Goal: Navigation & Orientation: Find specific page/section

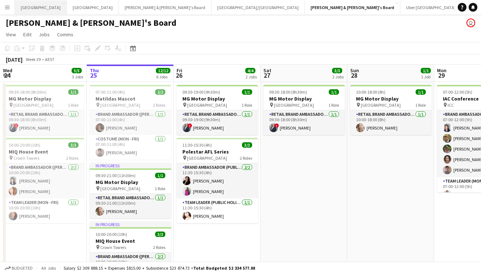
click at [31, 4] on button "Sydney Close" at bounding box center [41, 7] width 52 height 14
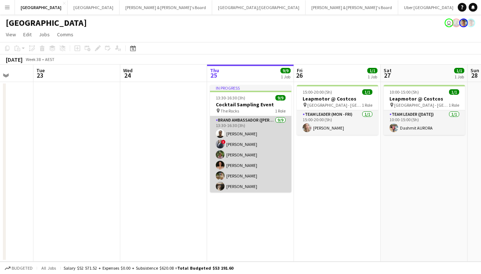
scroll to position [0, 248]
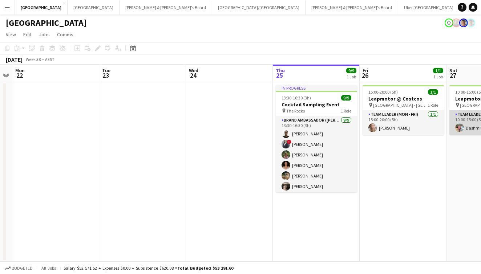
click at [462, 125] on app-user-avatar at bounding box center [460, 128] width 9 height 9
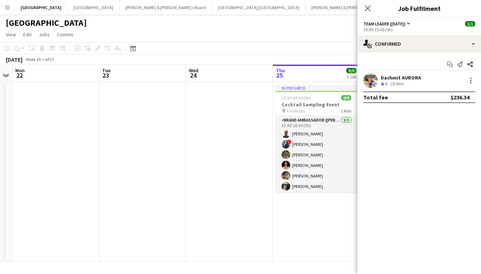
click at [340, 38] on app-page-menu "View Day view expanded Day view collapsed Month view Date picker Jump to today …" at bounding box center [240, 35] width 481 height 14
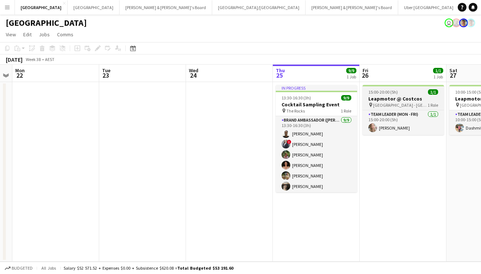
click at [408, 95] on app-job-card "15:00-20:00 (5h) 1/1 Leapmotor @ Costcos pin Marsden Park - NSW 1 Role Team Lea…" at bounding box center [403, 110] width 81 height 50
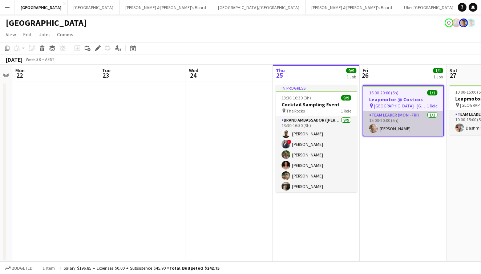
click at [406, 127] on app-card-role "Team Leader (Mon - Fri) 1/1 15:00-20:00 (5h) Annie Anderson" at bounding box center [404, 123] width 80 height 25
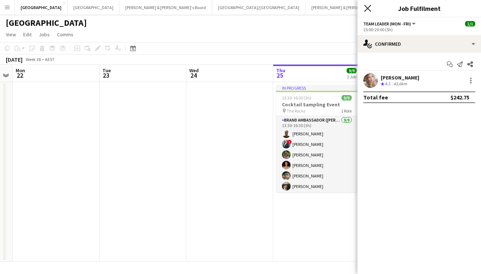
click at [368, 6] on icon "Close pop-in" at bounding box center [367, 8] width 7 height 7
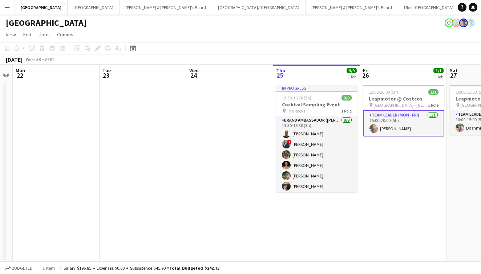
click at [8, 7] on app-icon "Menu" at bounding box center [7, 7] width 6 height 6
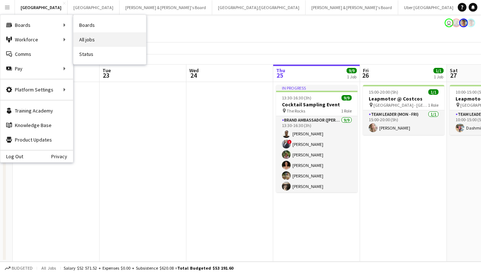
click at [91, 41] on link "All jobs" at bounding box center [109, 39] width 73 height 15
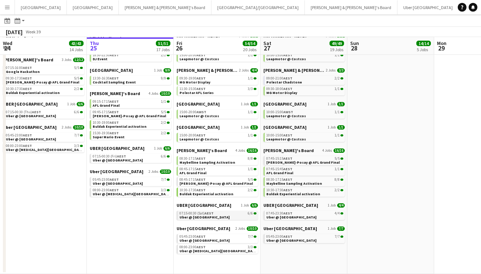
scroll to position [156, 0]
click at [220, 238] on div "05:45-23:00 AEST 7/7" at bounding box center [218, 237] width 77 height 4
click at [131, 19] on app-toolbar "Date picker SEP 2025 SEP 2025 Monday M Tuesday T Wednesday W Thursday T Friday …" at bounding box center [240, 21] width 481 height 12
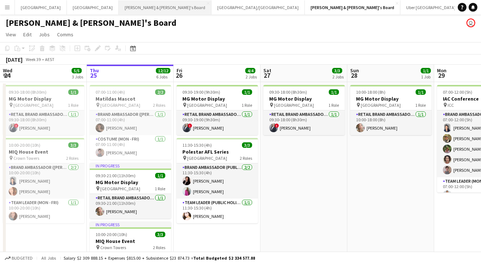
click at [119, 13] on button "[PERSON_NAME] & [PERSON_NAME]'s Board Close" at bounding box center [165, 7] width 93 height 14
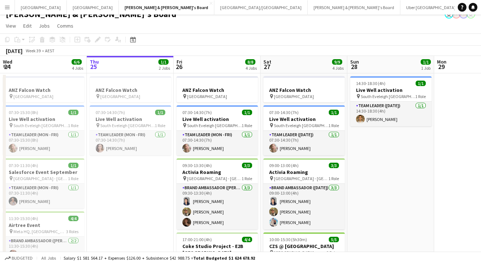
scroll to position [10, 0]
